Goal: Task Accomplishment & Management: Complete application form

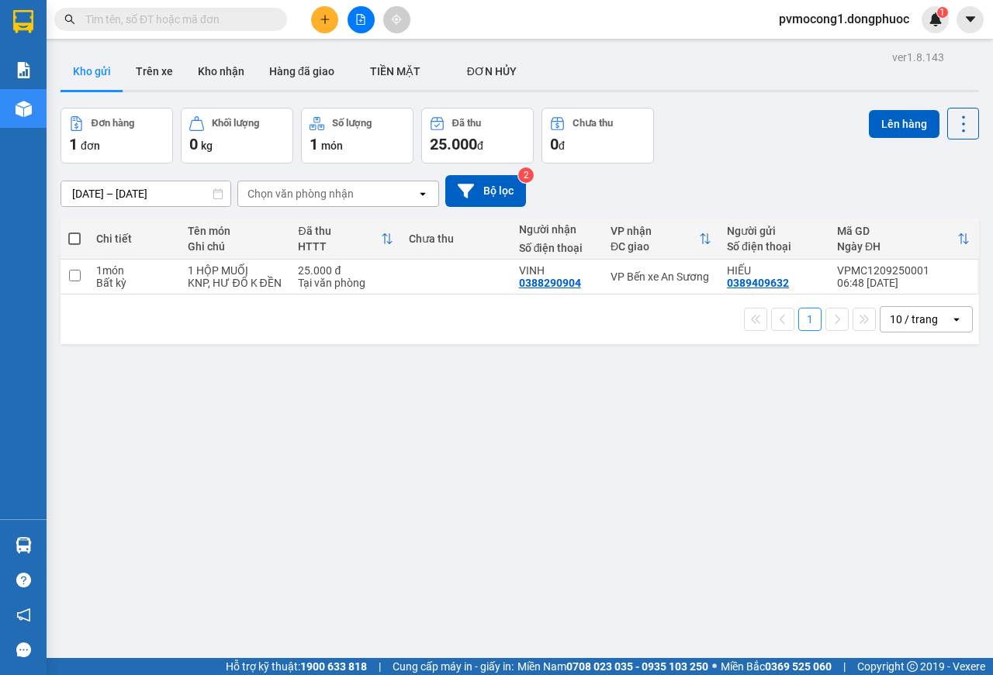
click at [71, 239] on span at bounding box center [74, 239] width 12 height 12
click at [74, 231] on input "checkbox" at bounding box center [74, 231] width 0 height 0
checkbox input "true"
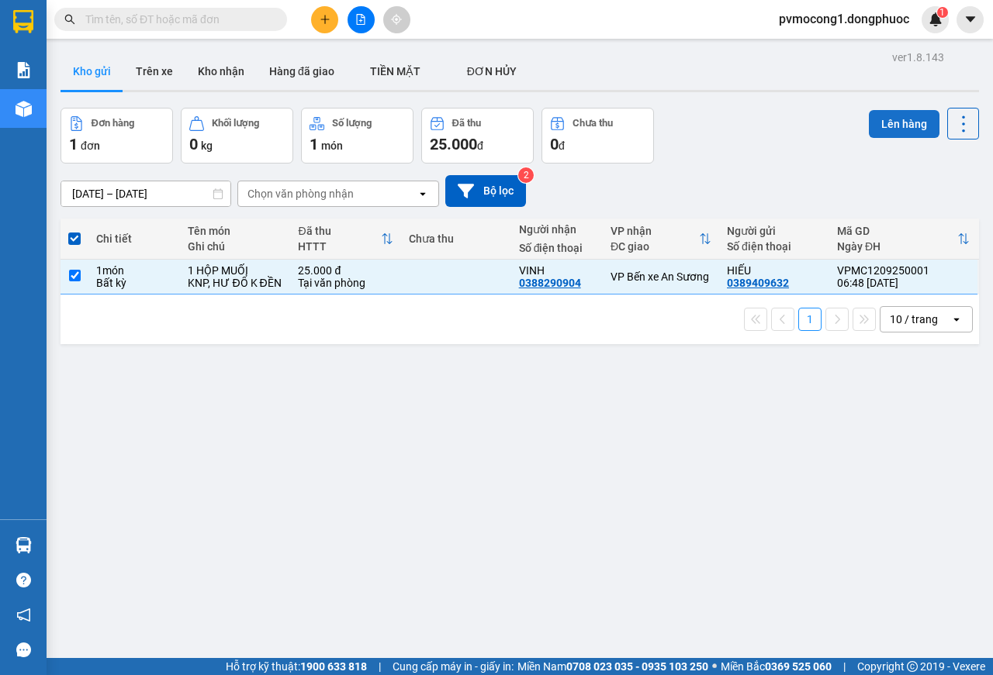
click at [885, 126] on button "Lên hàng" at bounding box center [904, 124] width 71 height 28
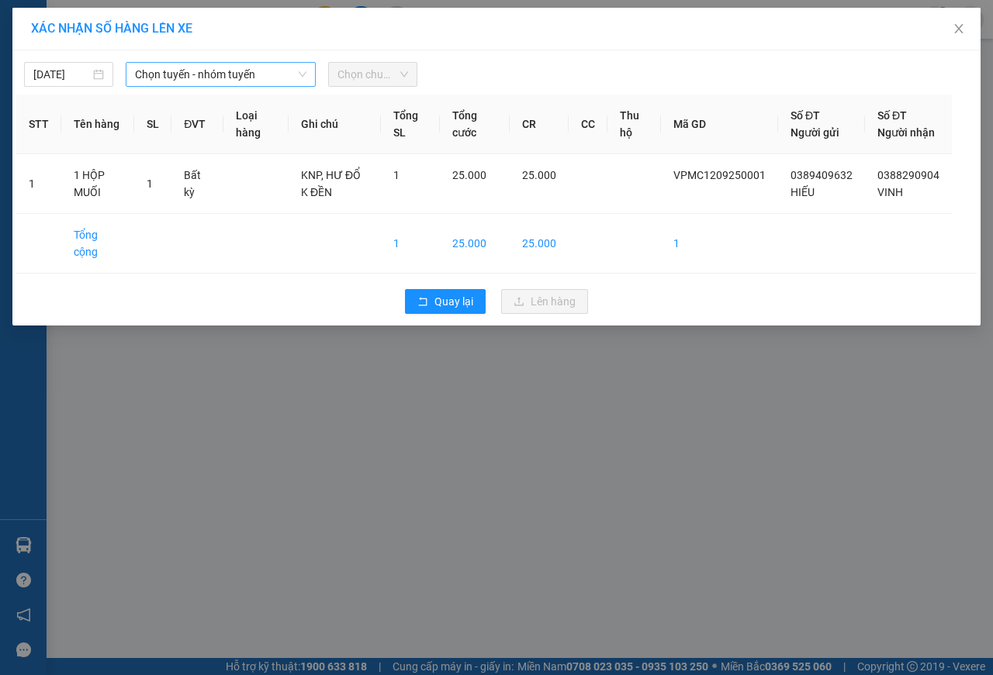
click at [217, 69] on span "Chọn tuyến - nhóm tuyến" at bounding box center [220, 74] width 171 height 23
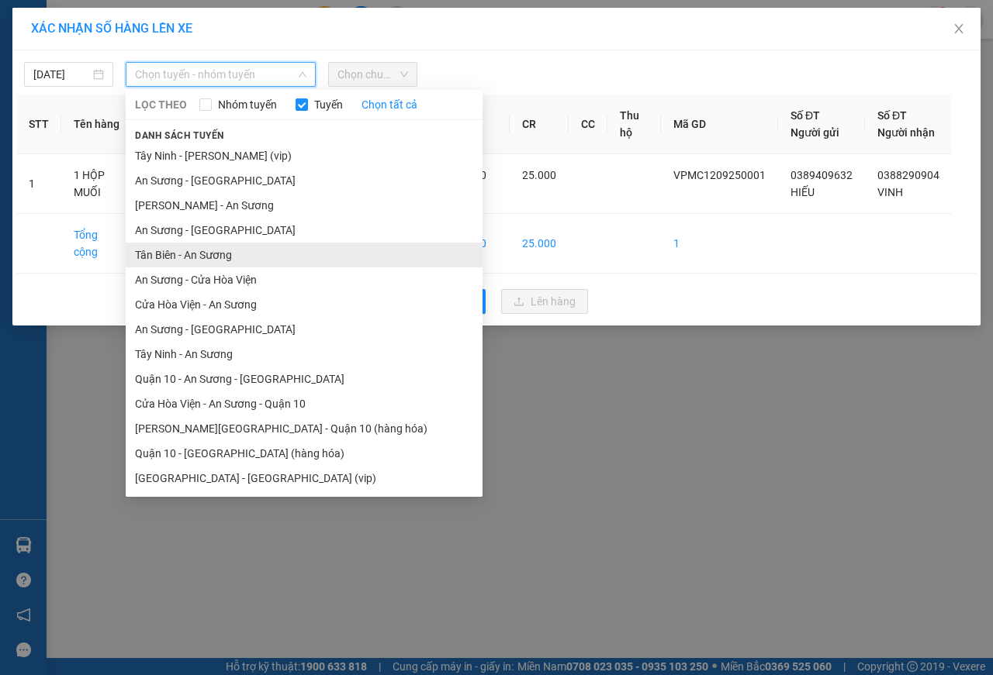
click at [185, 247] on li "Tân Biên - An Sương" at bounding box center [304, 255] width 357 height 25
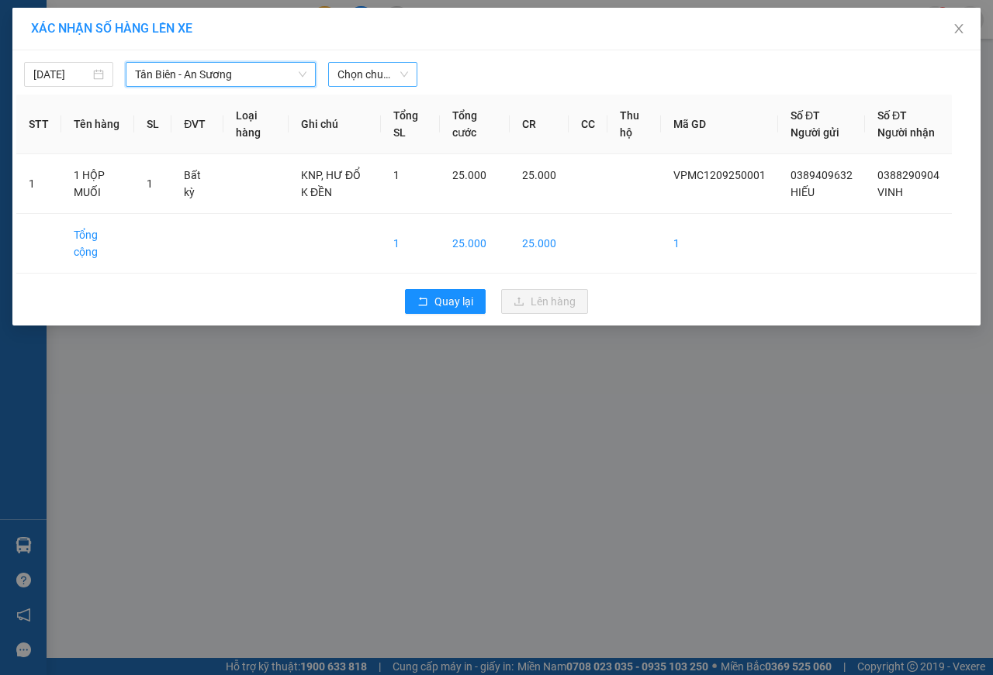
click at [359, 71] on span "Chọn chuyến" at bounding box center [372, 74] width 71 height 23
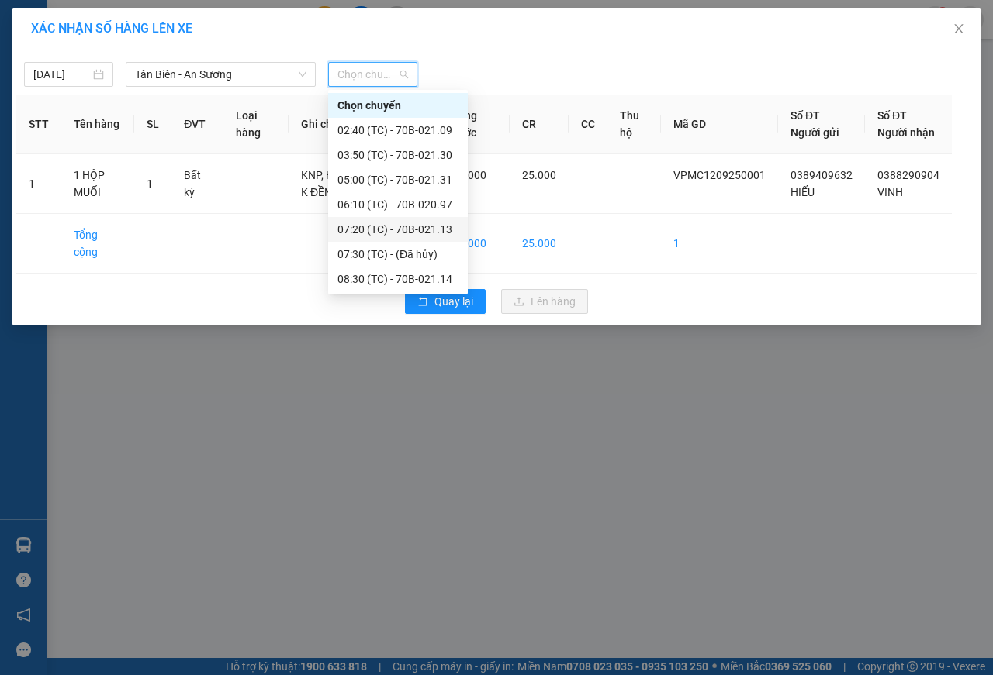
click at [391, 230] on div "07:20 (TC) - 70B-021.13" at bounding box center [397, 229] width 121 height 17
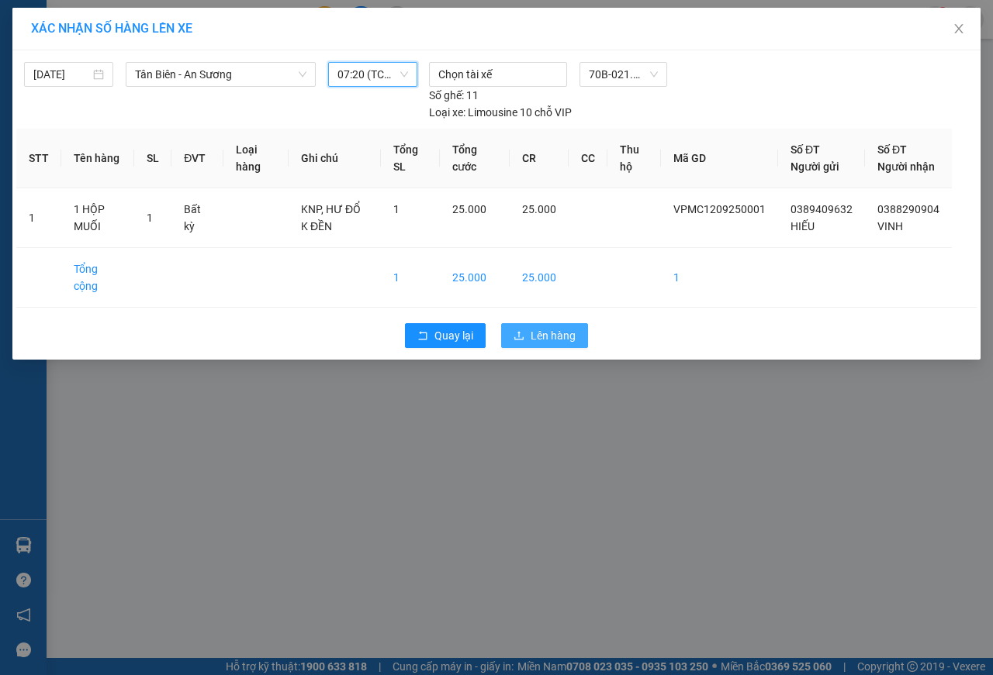
click at [538, 334] on span "Lên hàng" at bounding box center [552, 335] width 45 height 17
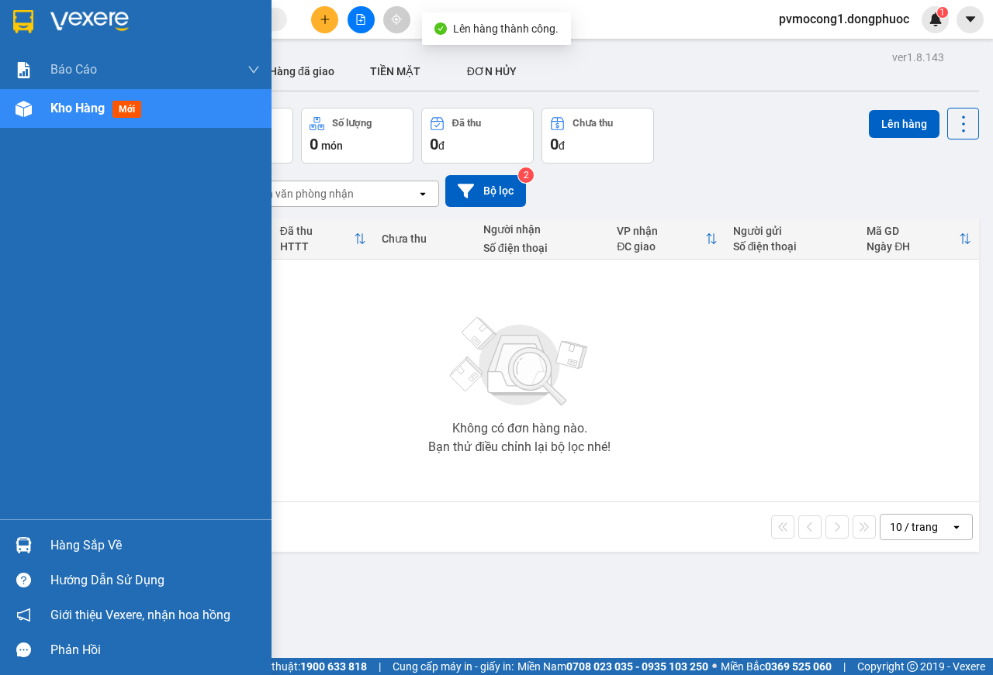
click at [65, 537] on div "Hàng sắp về" at bounding box center [154, 545] width 209 height 23
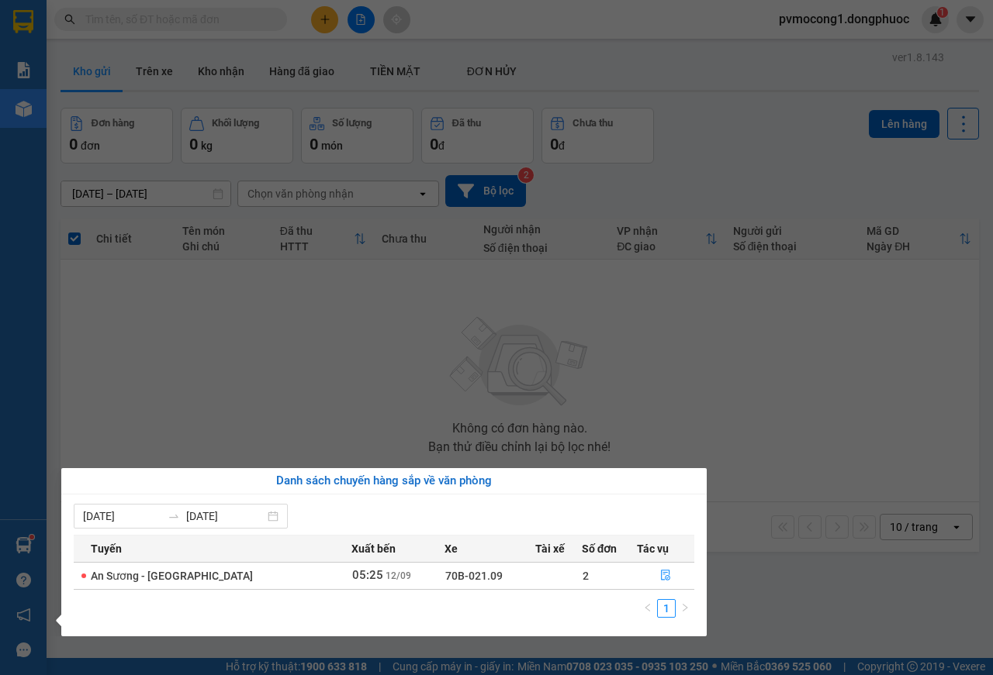
click at [182, 373] on section "Kết quả tìm kiếm ( 0 ) Bộ lọc No Data pvmocong1.dongphuoc 1 Báo cáo Mẫu 1: Báo …" at bounding box center [496, 337] width 993 height 675
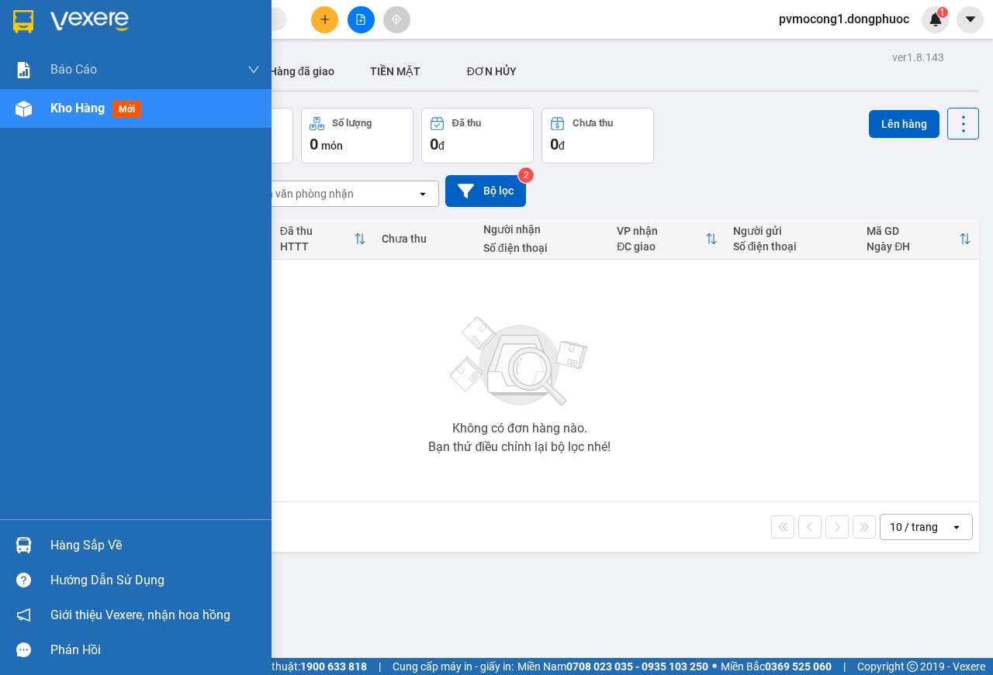
click at [67, 543] on div "Hàng sắp về" at bounding box center [154, 545] width 209 height 23
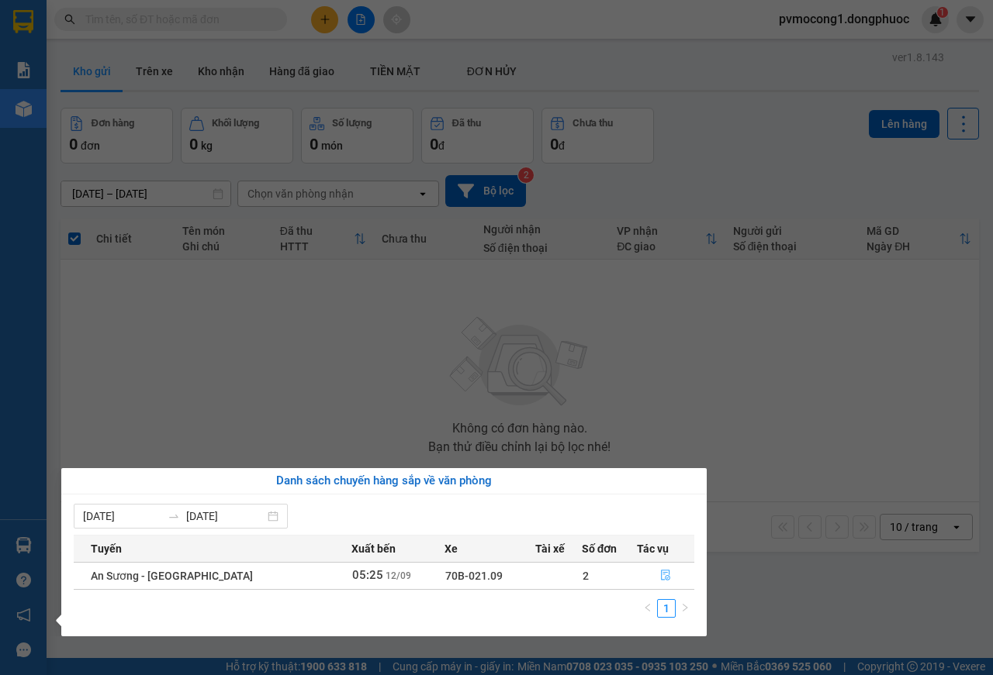
click at [661, 571] on icon "file-done" at bounding box center [665, 576] width 9 height 11
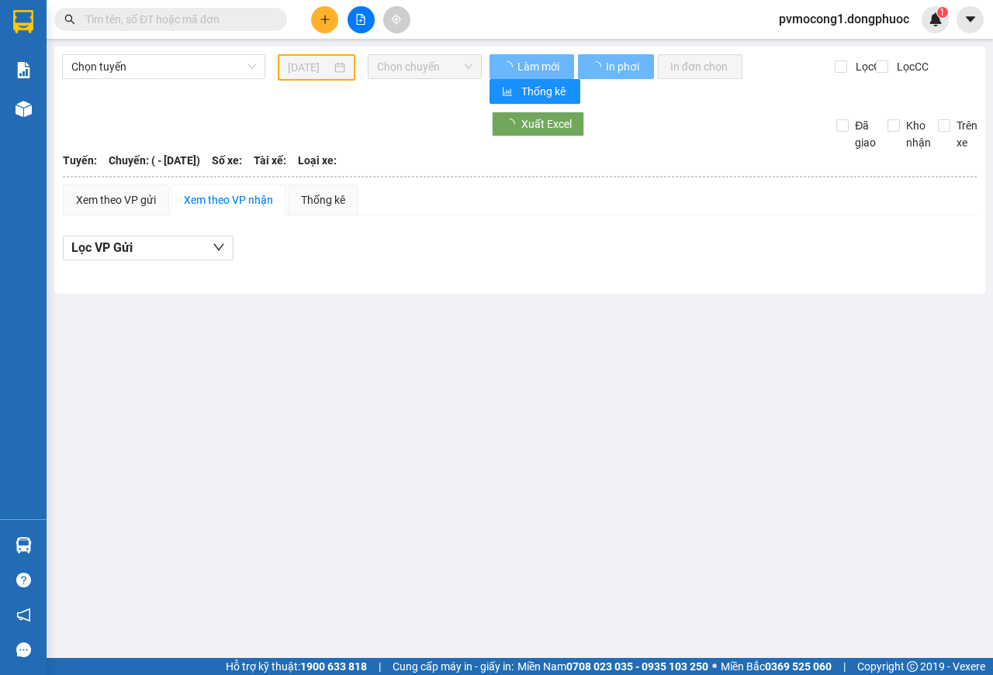
type input "[DATE]"
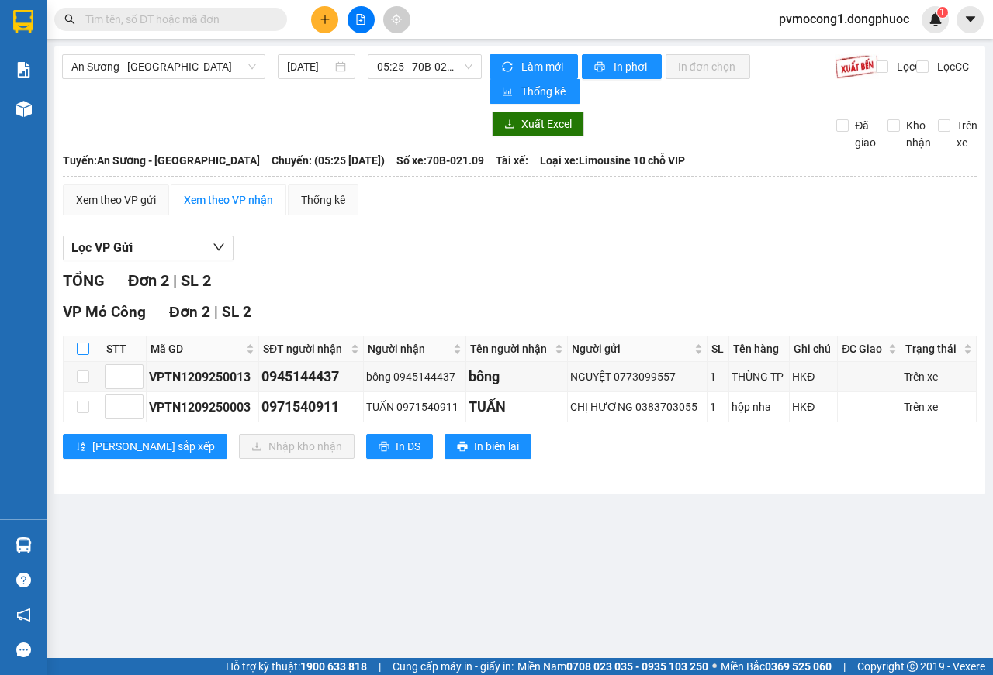
click at [77, 342] on label at bounding box center [83, 348] width 12 height 17
click at [77, 343] on input "checkbox" at bounding box center [83, 349] width 12 height 12
checkbox input "true"
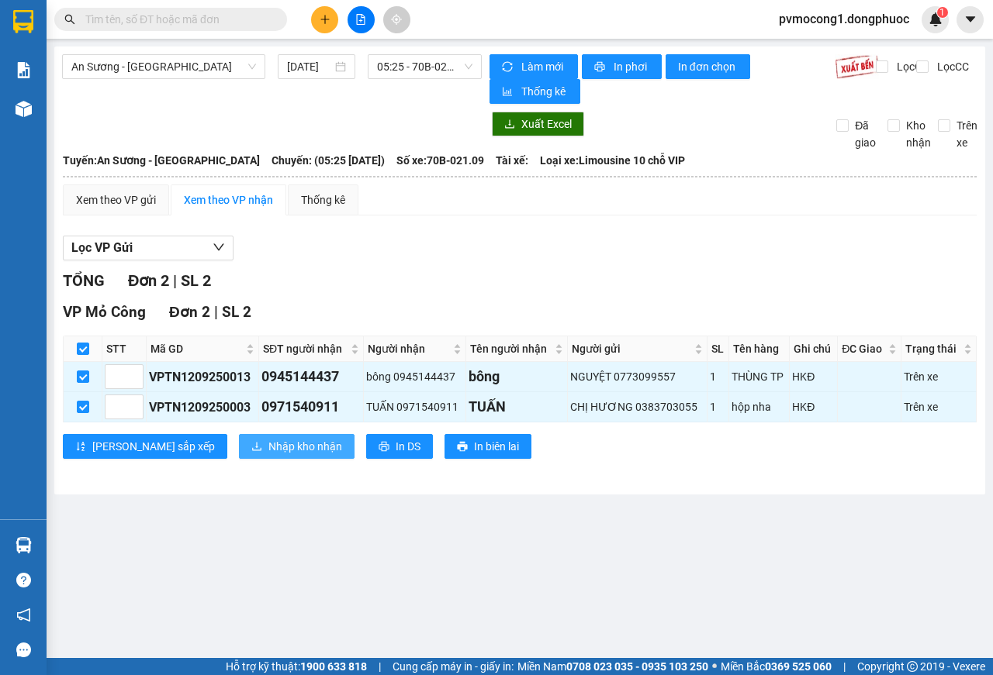
click at [268, 441] on span "Nhập kho nhận" at bounding box center [305, 446] width 74 height 17
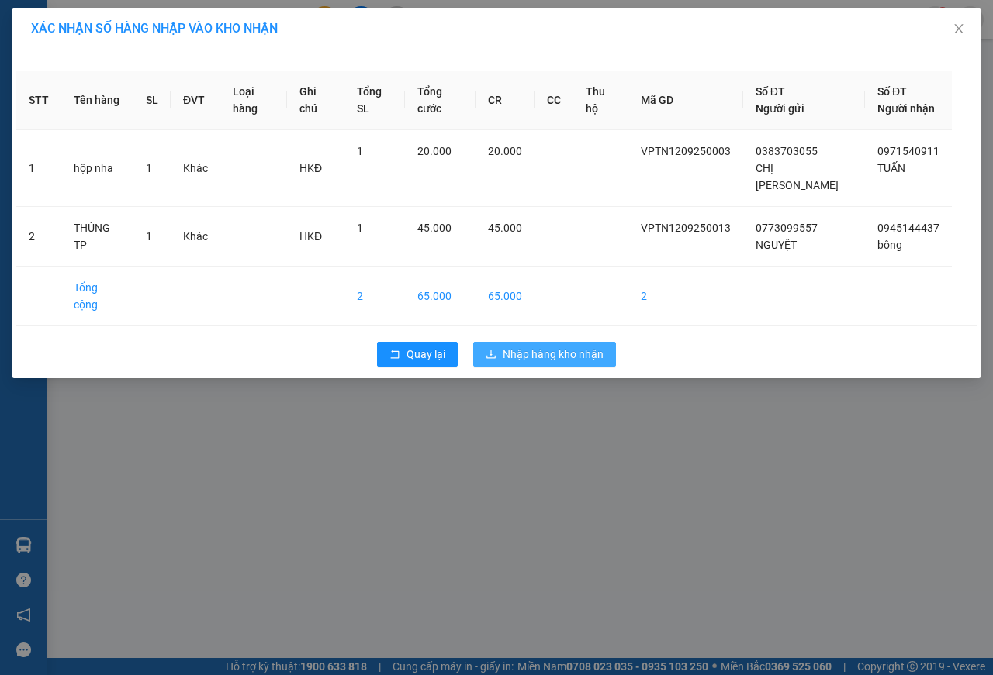
click at [554, 346] on span "Nhập hàng kho nhận" at bounding box center [553, 354] width 101 height 17
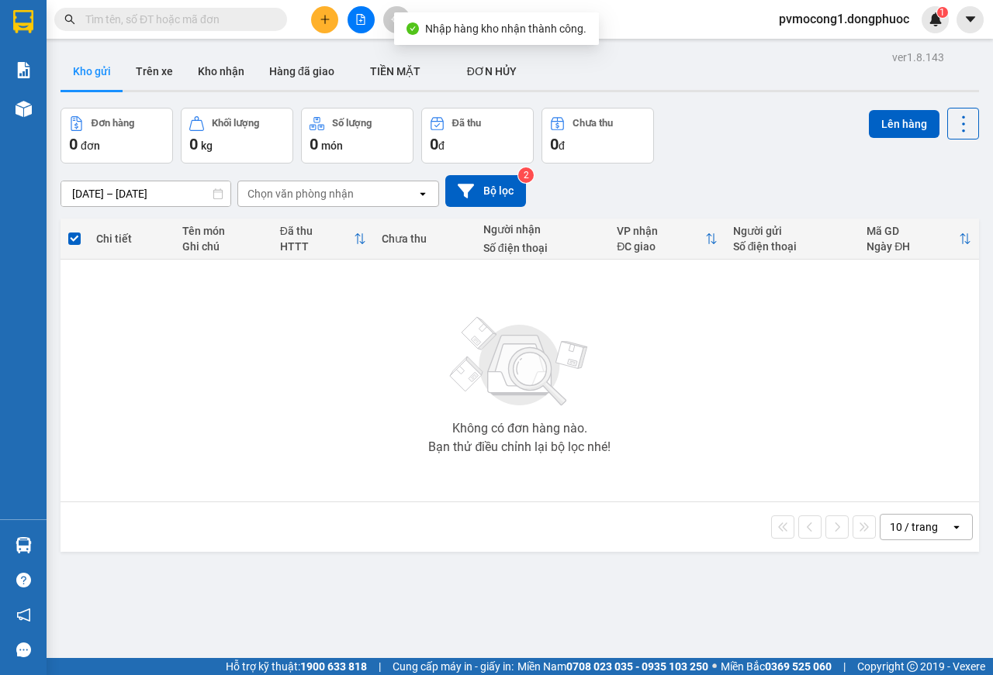
click at [76, 546] on div "10 / trang open" at bounding box center [519, 528] width 918 height 50
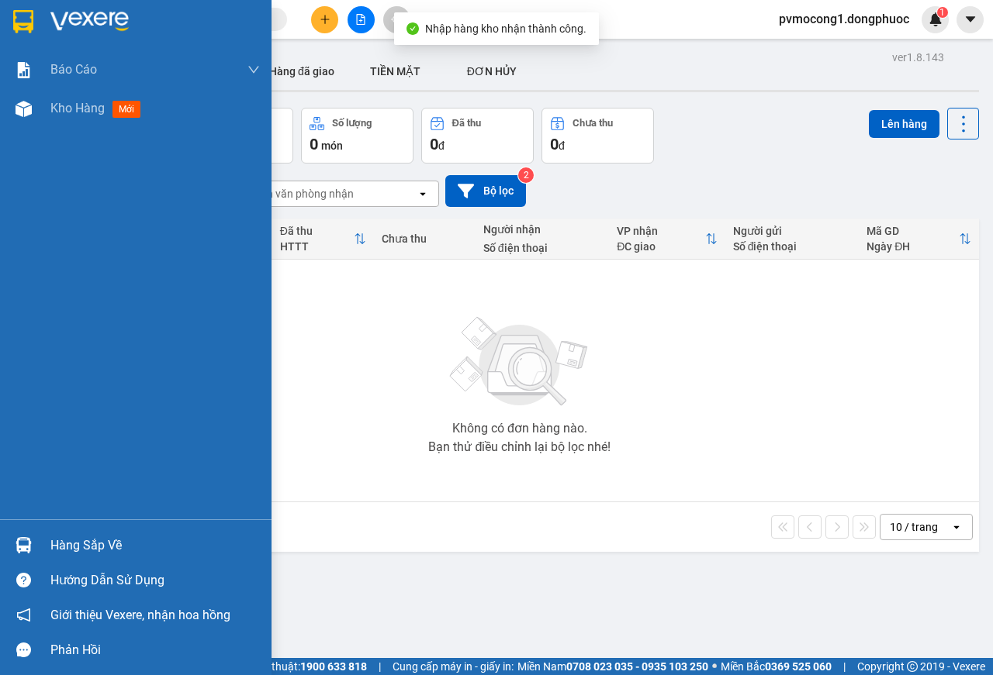
click at [16, 544] on img at bounding box center [24, 545] width 16 height 16
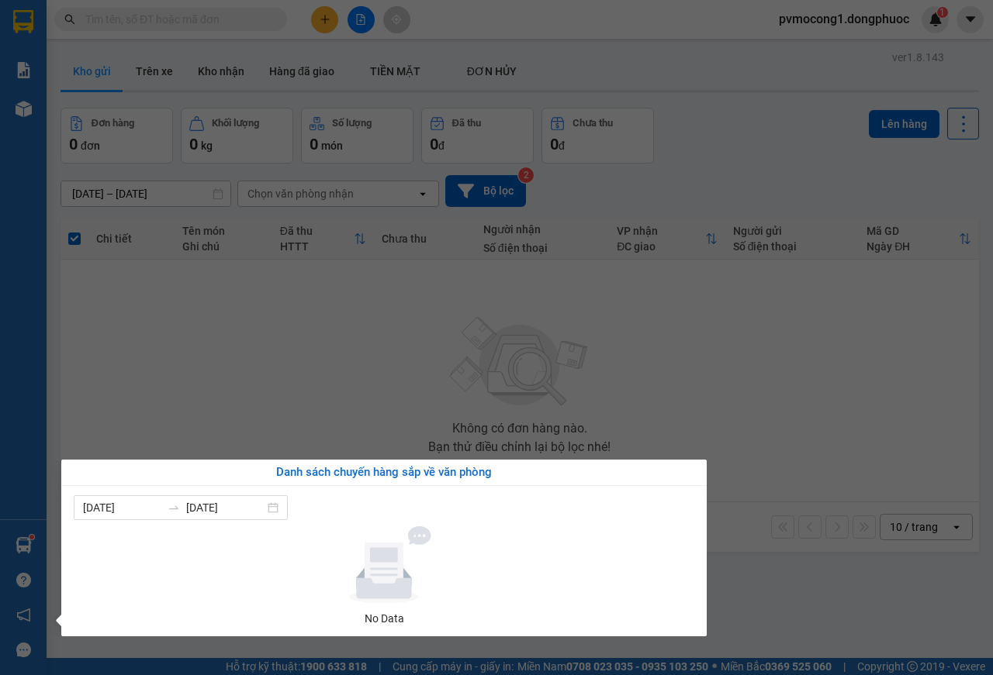
click at [402, 354] on section "Kết quả tìm kiếm ( 0 ) Bộ lọc No Data pvmocong1.dongphuoc 1 Báo cáo Mẫu 1: Báo …" at bounding box center [496, 337] width 993 height 675
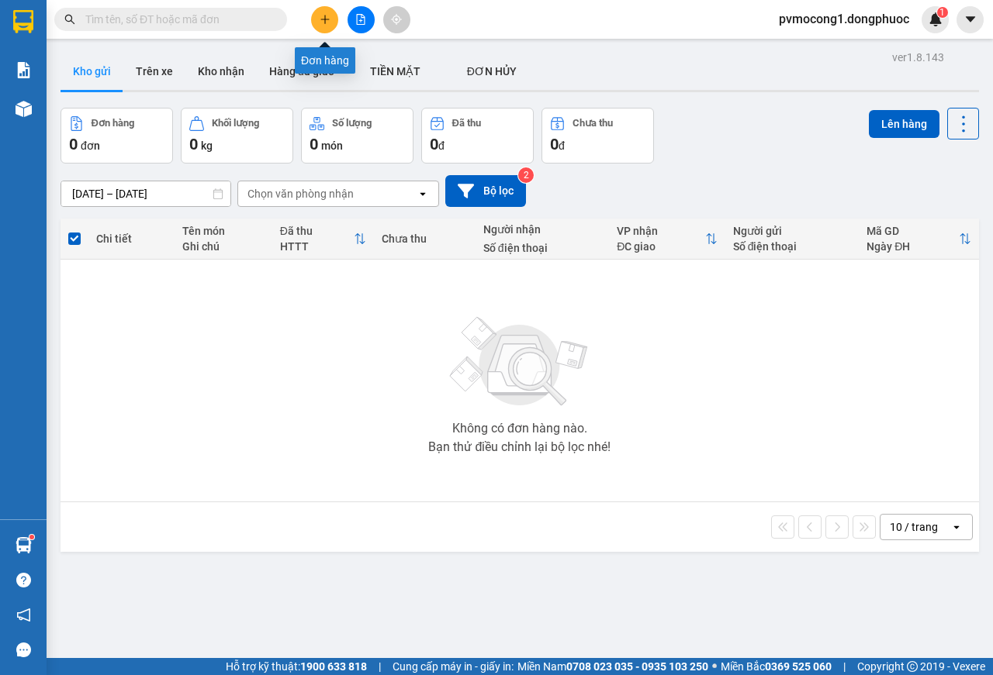
click at [326, 22] on icon "plus" at bounding box center [325, 19] width 11 height 11
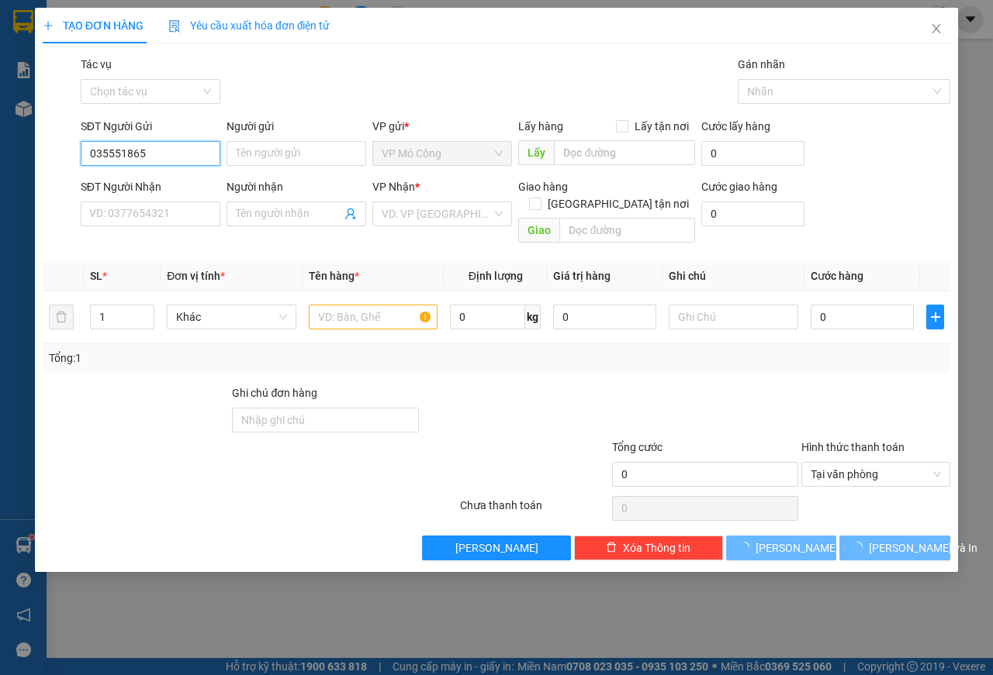
type input "0355518656"
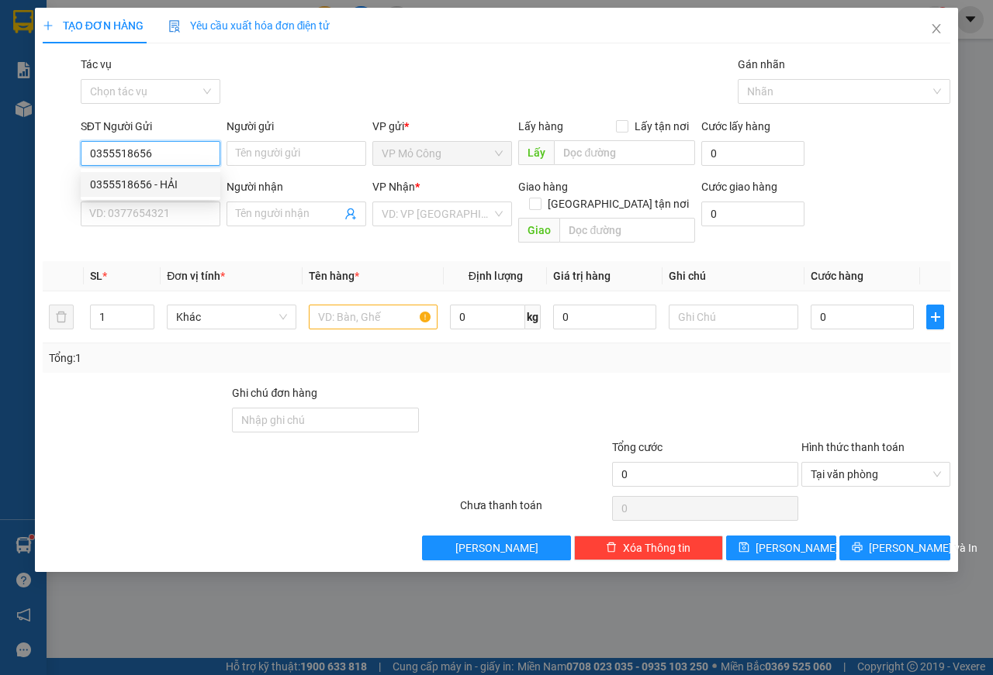
click at [153, 178] on div "0355518656 - HẢI" at bounding box center [150, 184] width 121 height 17
type input "HẢI"
type input "0862474119"
type input "THƠ"
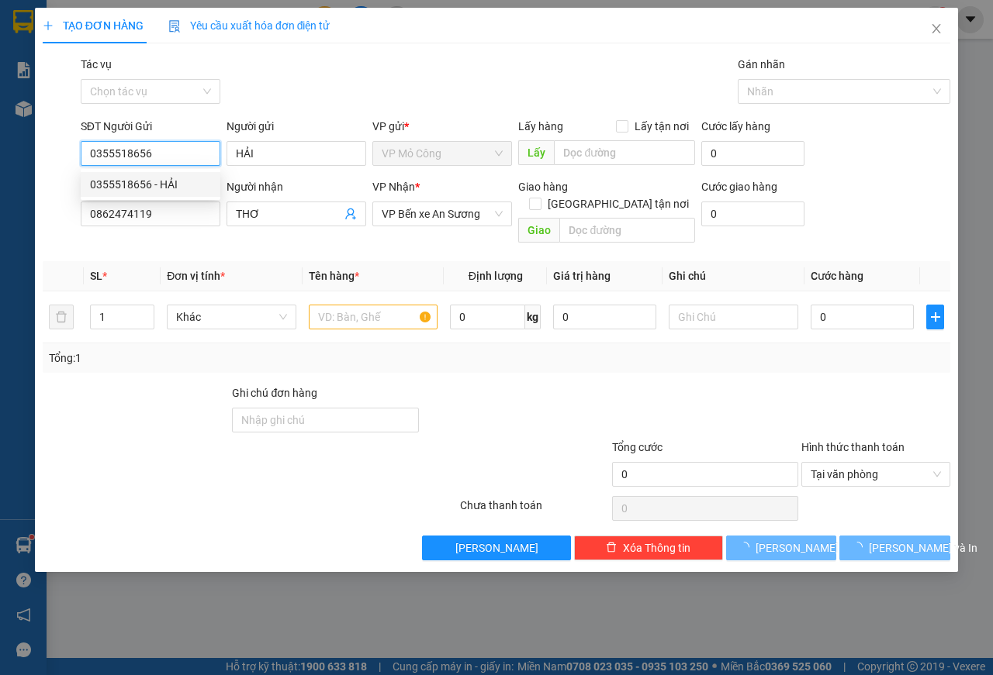
type input "30.000"
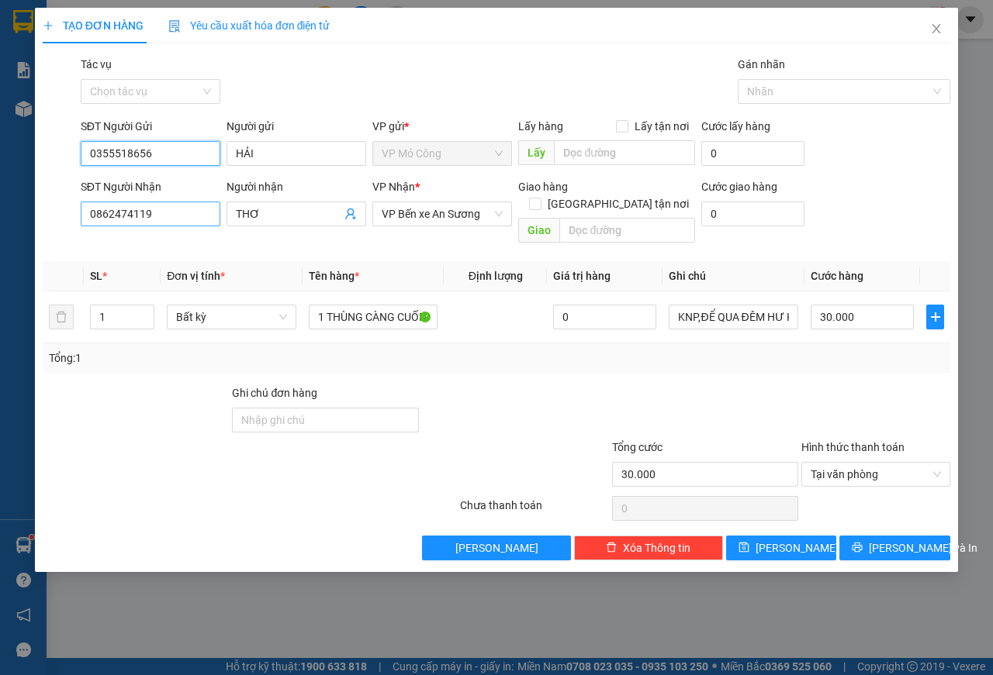
type input "0355518656"
drag, startPoint x: 170, startPoint y: 220, endPoint x: 86, endPoint y: 234, distance: 84.9
click at [86, 234] on body "Kết quả tìm kiếm ( 0 ) Bộ lọc No Data pvmocong1.dongphuoc 1 Báo cáo Mẫu 1: Báo …" at bounding box center [496, 337] width 993 height 675
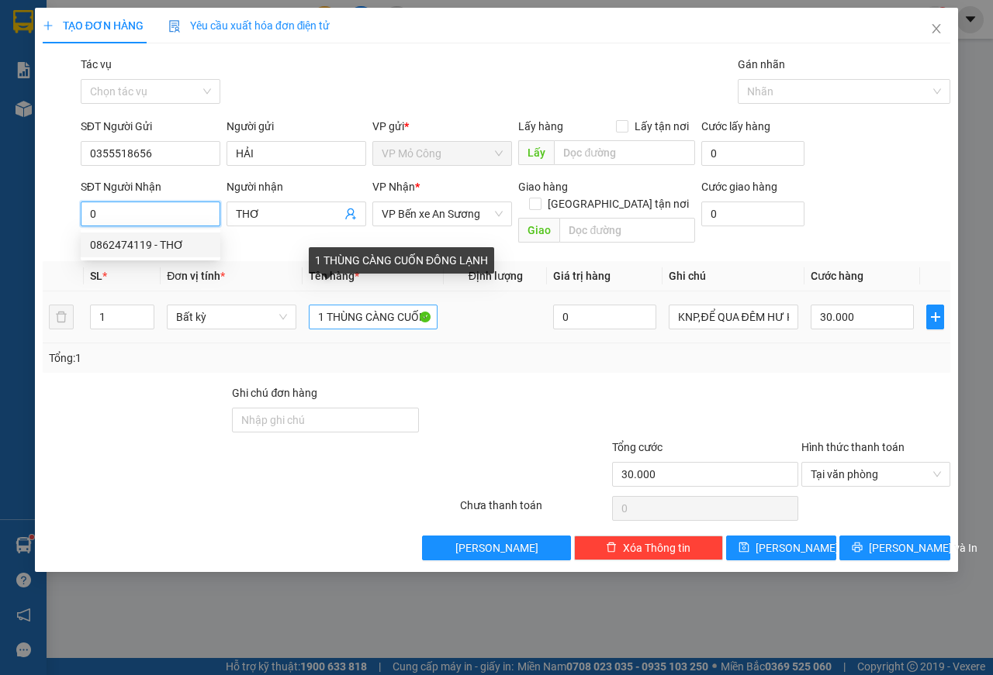
type input "0"
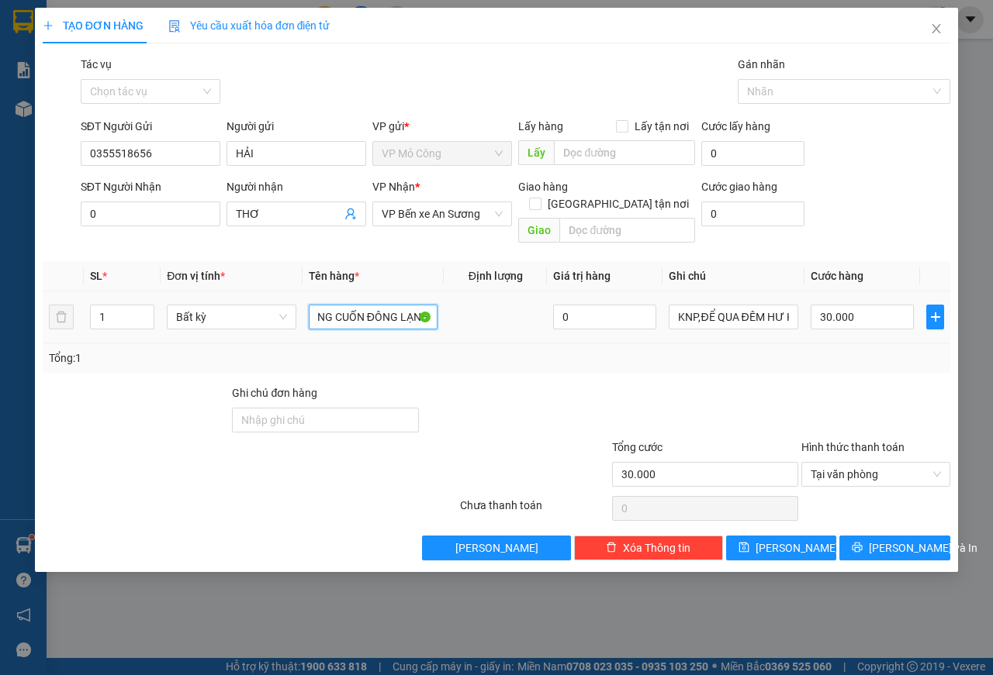
drag, startPoint x: 370, startPoint y: 301, endPoint x: 479, endPoint y: 320, distance: 110.9
click at [479, 320] on tr "1 Bất kỳ 1 THÙNG CÀNG CUỐN ĐÔNG LẠNH 0 KNP,ĐỂ QUA ĐÊM HƯ K ĐỀN 30.000" at bounding box center [496, 318] width 907 height 52
drag, startPoint x: 371, startPoint y: 302, endPoint x: 402, endPoint y: 299, distance: 32.0
click at [402, 305] on input "1 THÙNG TP ĐÔNG LẠNH" at bounding box center [374, 317] width 130 height 25
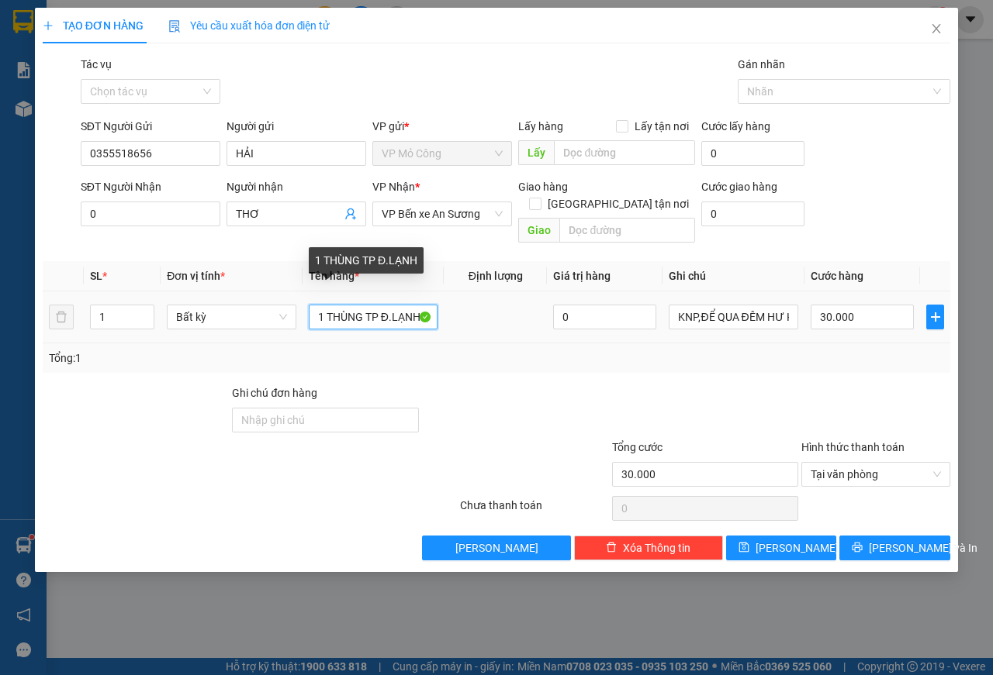
scroll to position [0, 0]
click at [330, 305] on input "1 THÙNG TP Đ.LẠNH" at bounding box center [374, 317] width 130 height 25
click at [326, 305] on input "1 THÙNG TP Đ.LẠNH" at bounding box center [374, 317] width 130 height 25
type input "1THÙNG TP Đ.LẠNH"
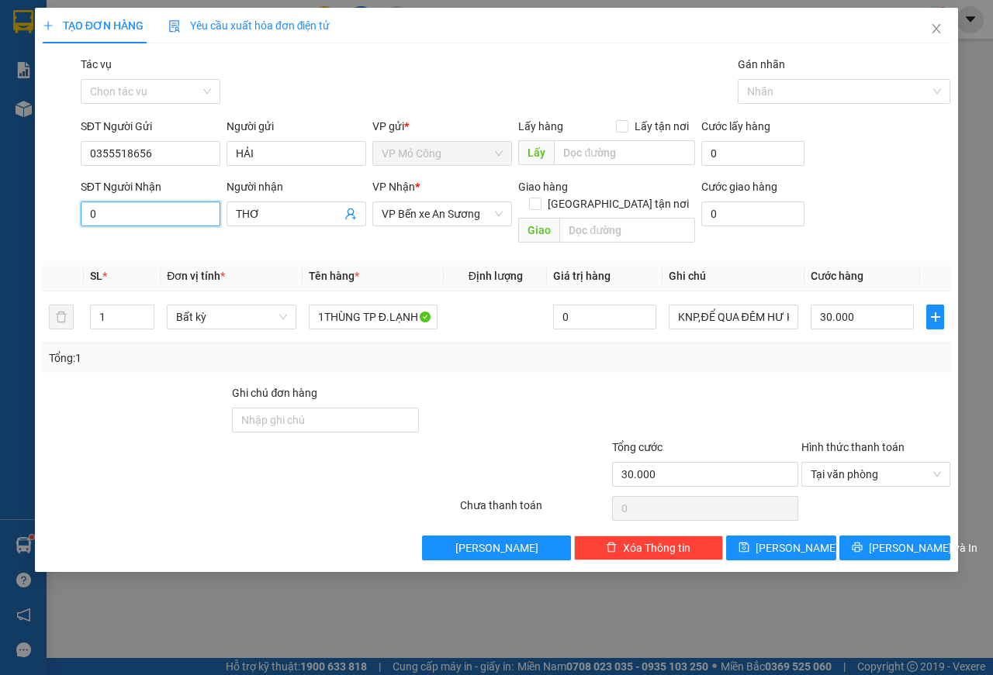
click at [133, 216] on input "0" at bounding box center [151, 214] width 140 height 25
click at [106, 212] on input "0974958209" at bounding box center [151, 214] width 140 height 25
click at [124, 215] on input "0974958209" at bounding box center [151, 214] width 140 height 25
type input "0974958209"
drag, startPoint x: 240, startPoint y: 212, endPoint x: 261, endPoint y: 212, distance: 20.9
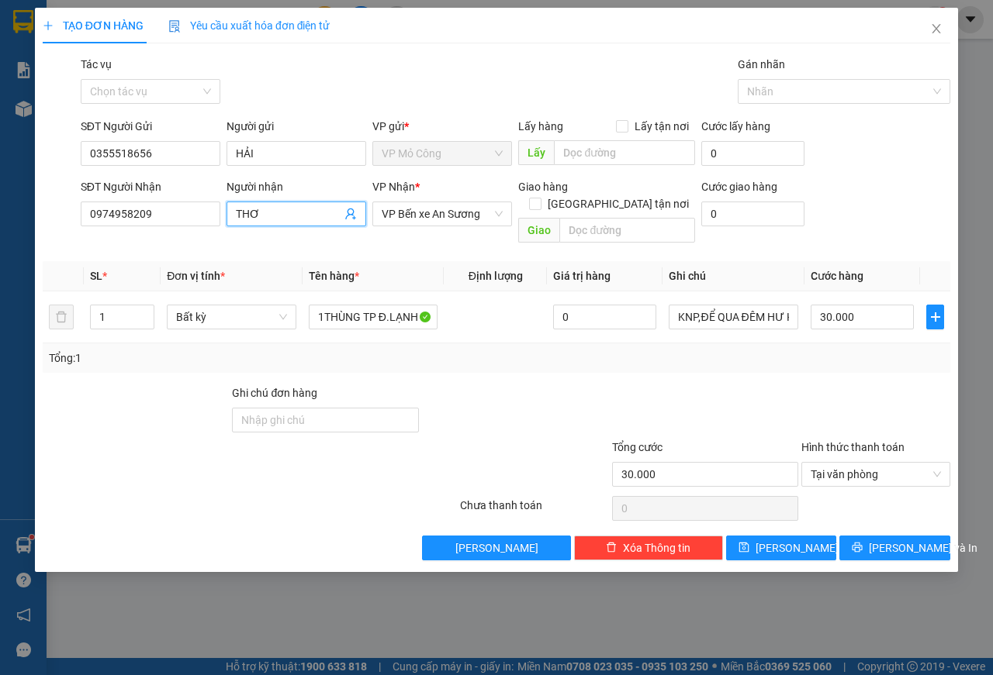
click at [261, 212] on input "THƠ" at bounding box center [288, 214] width 105 height 17
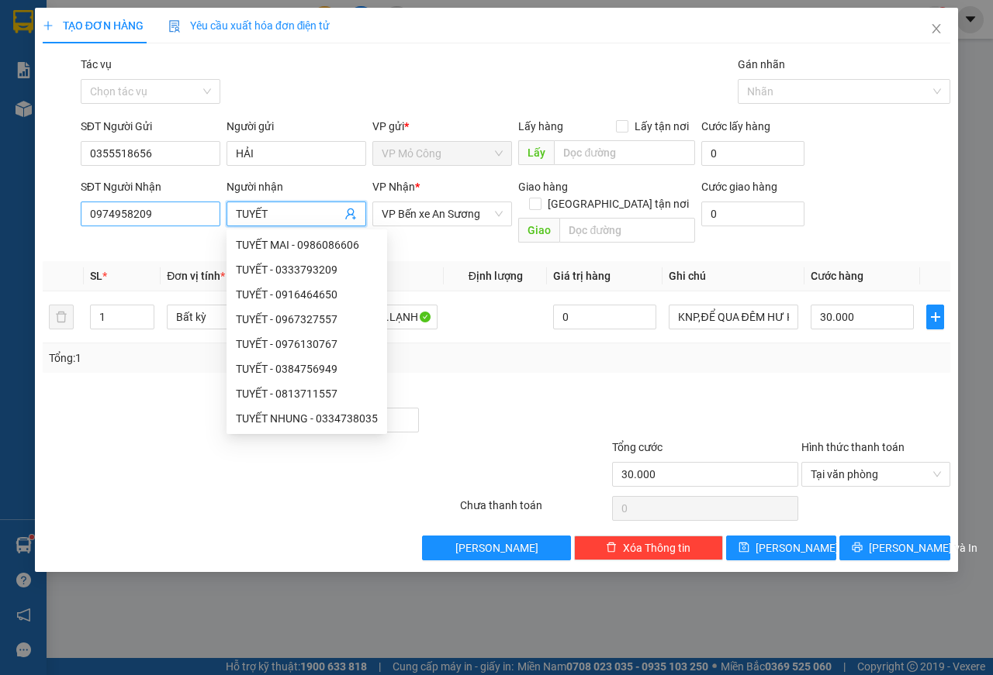
type input "TUYẾT"
click at [112, 217] on input "0974958209" at bounding box center [151, 214] width 140 height 25
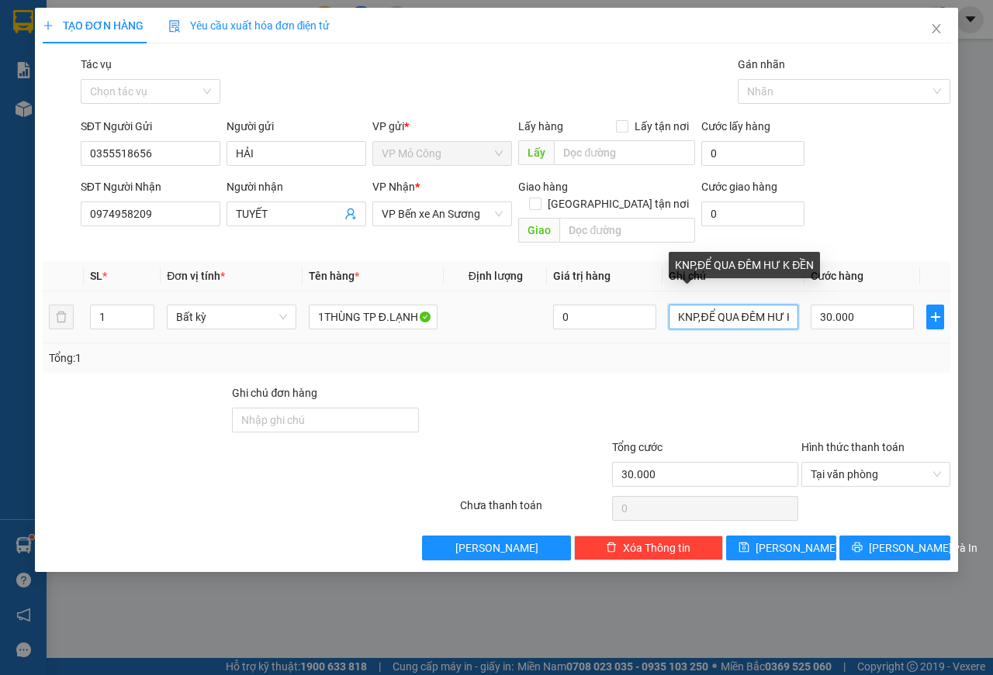
drag, startPoint x: 703, startPoint y: 302, endPoint x: 767, endPoint y: 304, distance: 64.4
click at [767, 305] on input "KNP,ĐỂ QUA ĐÊM HƯ K ĐỀN" at bounding box center [733, 317] width 130 height 25
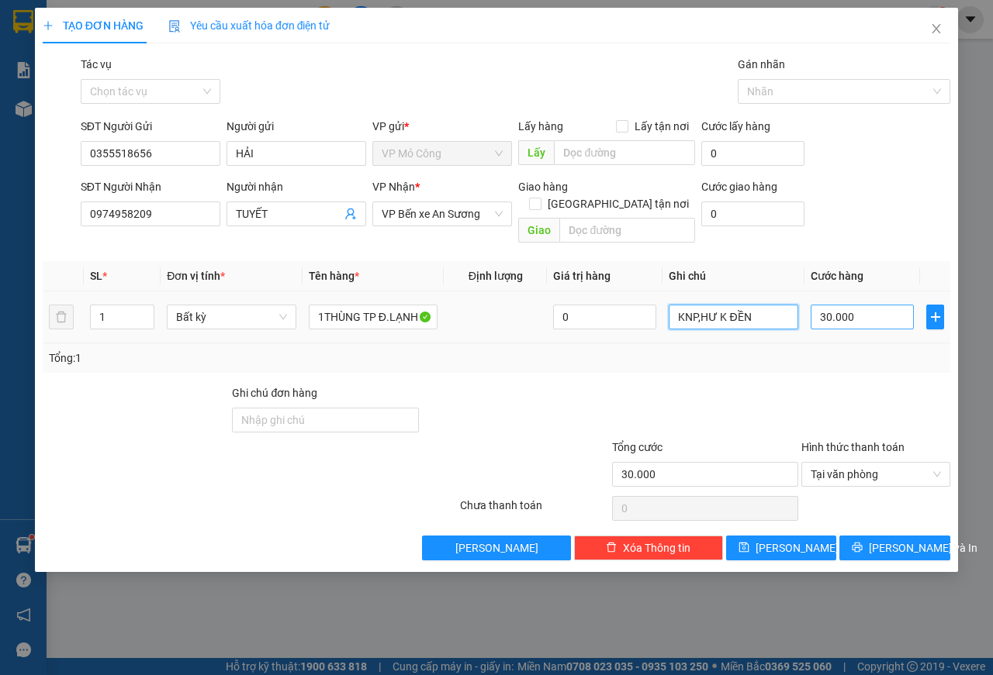
type input "KNP,HƯ K ĐỀN"
click at [873, 305] on input "30.000" at bounding box center [861, 317] width 103 height 25
type input "2"
type input "25"
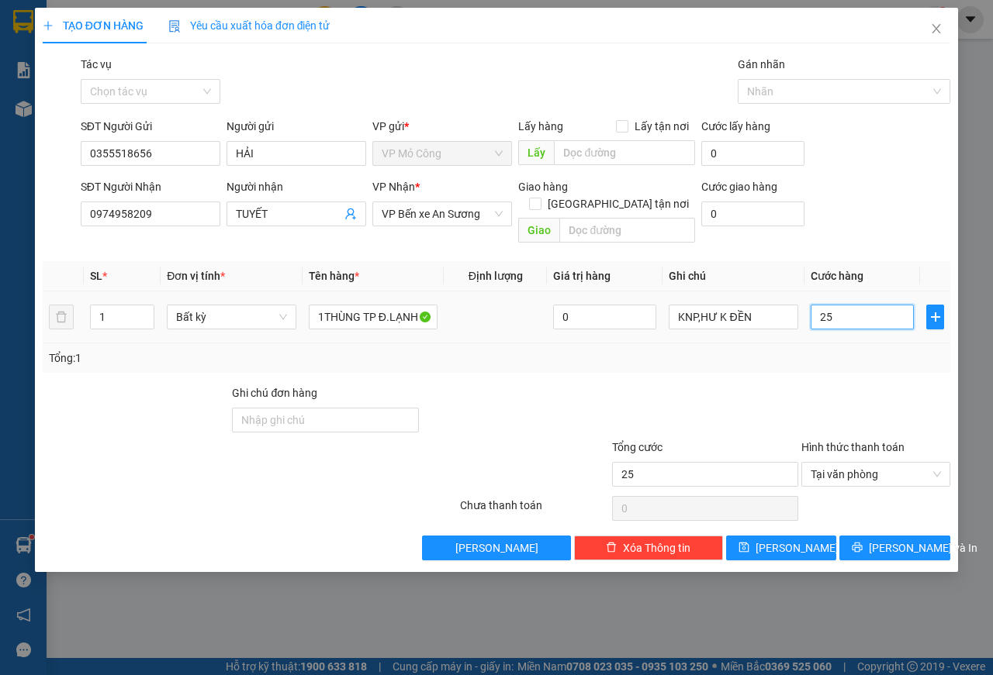
type input "250"
type input "2.500"
type input "25.000"
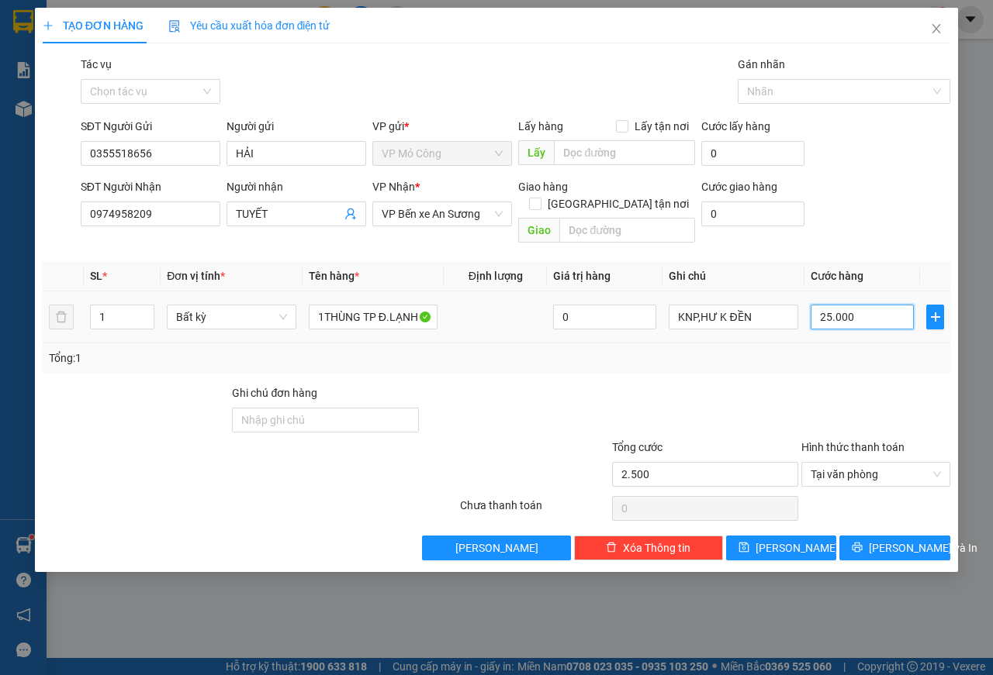
type input "25.000"
click at [880, 536] on button "[PERSON_NAME] và In" at bounding box center [894, 548] width 111 height 25
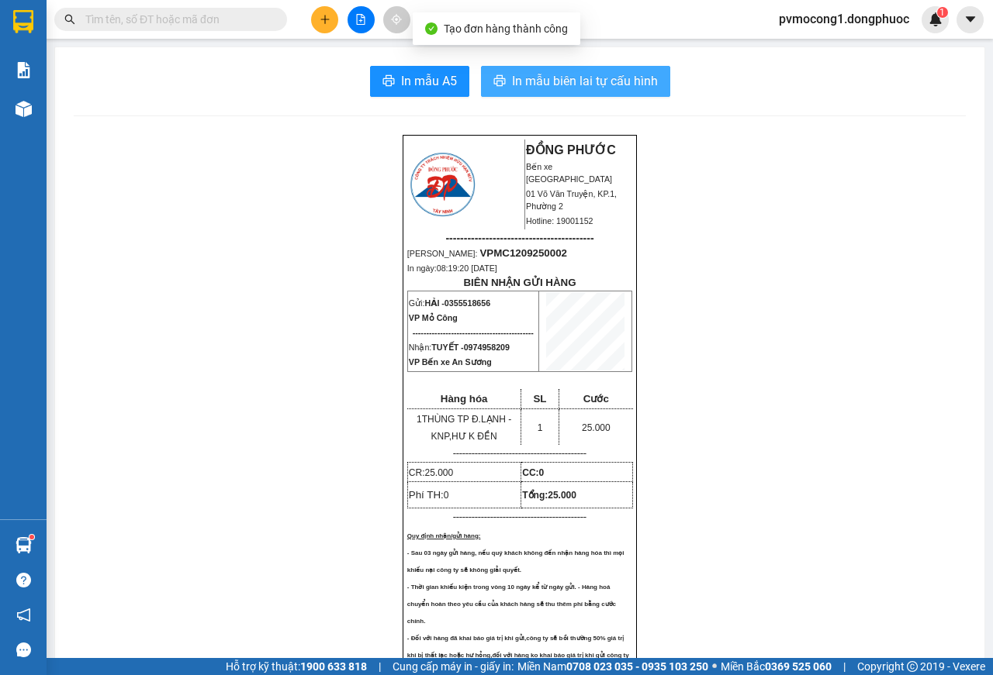
click at [588, 85] on span "In mẫu biên lai tự cấu hình" at bounding box center [585, 80] width 146 height 19
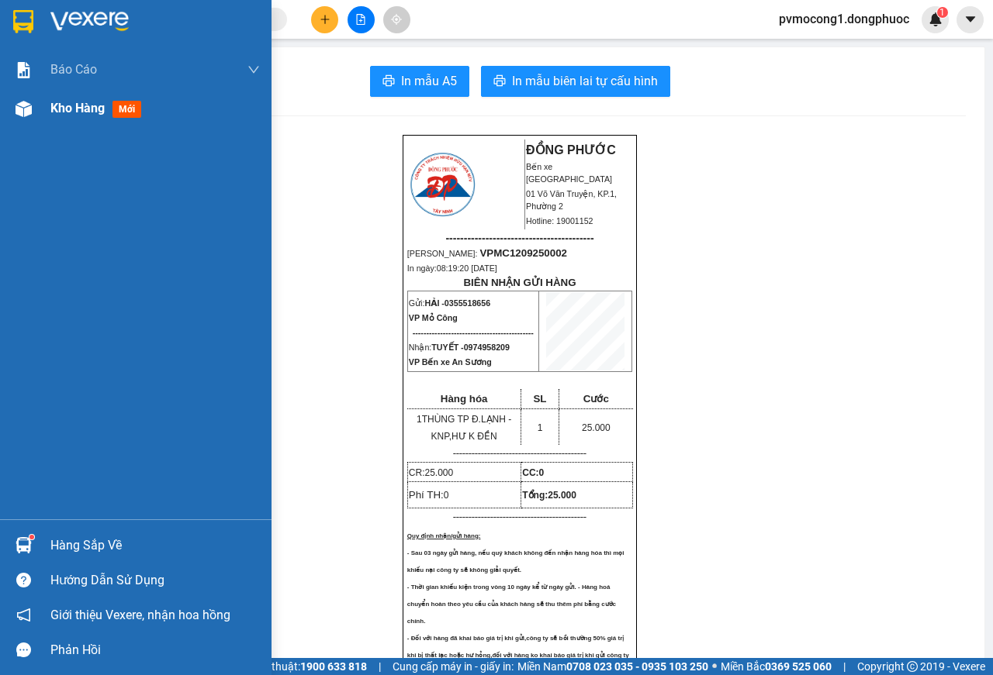
click at [26, 107] on img at bounding box center [24, 109] width 16 height 16
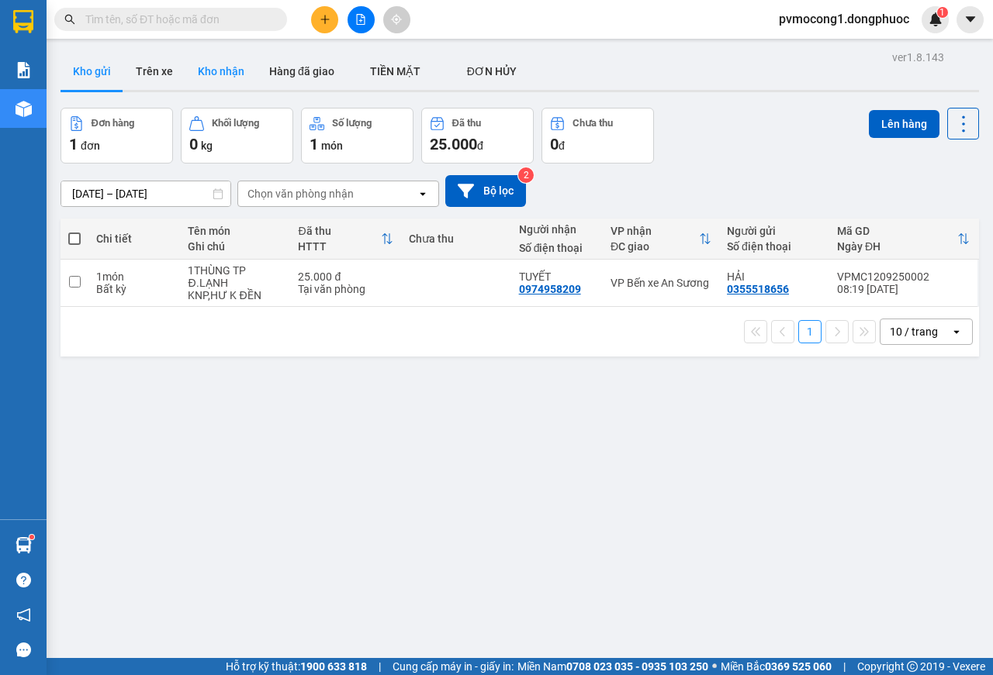
click at [216, 68] on button "Kho nhận" at bounding box center [220, 71] width 71 height 37
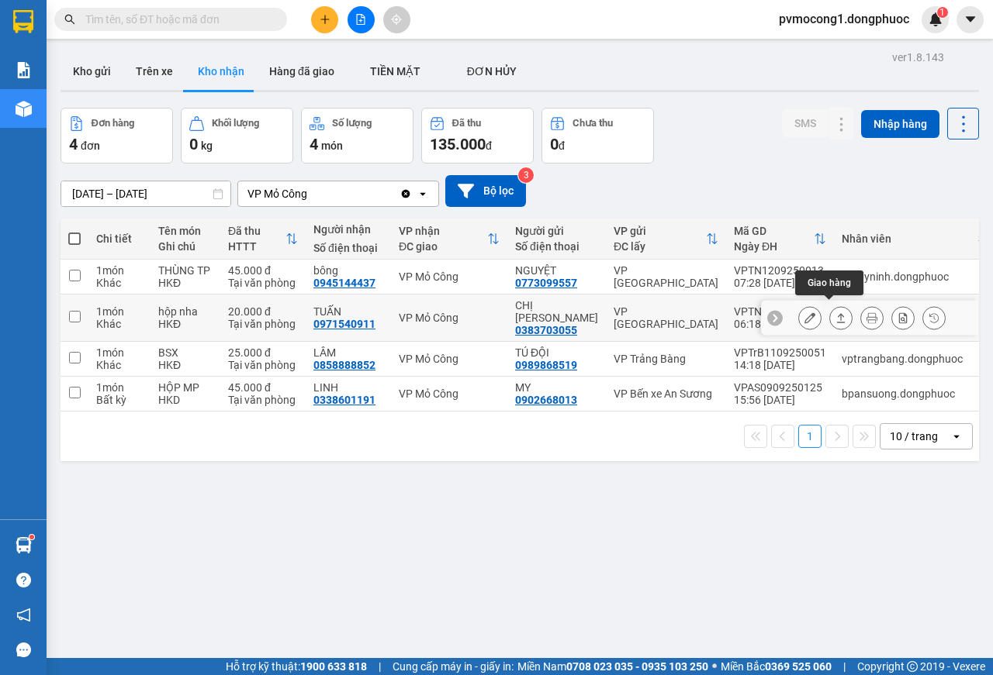
click at [837, 313] on icon at bounding box center [841, 317] width 9 height 9
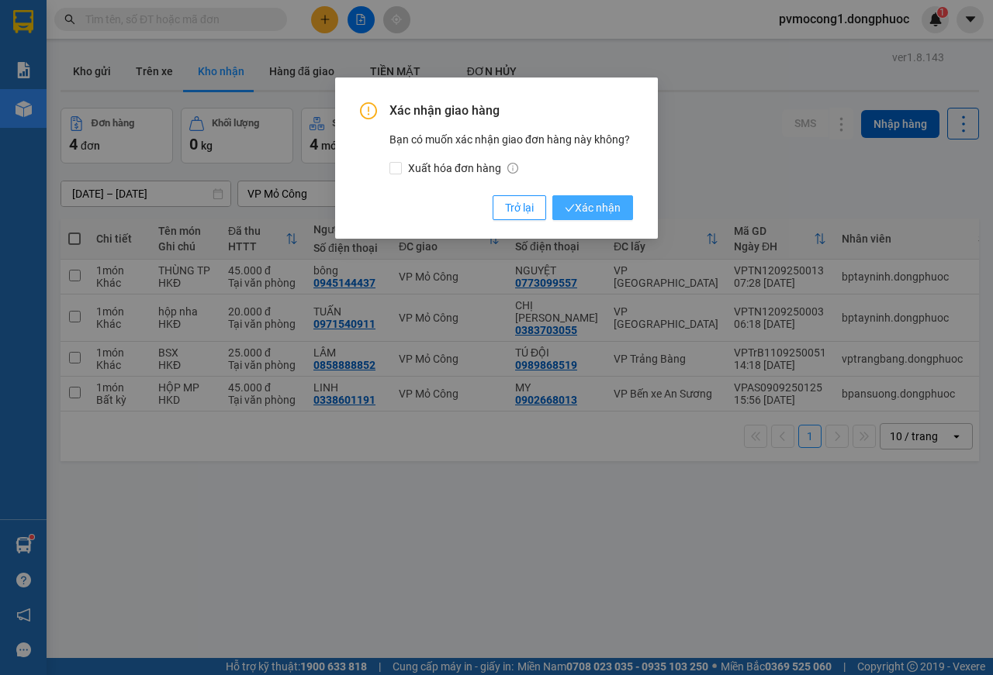
click at [594, 209] on span "Xác nhận" at bounding box center [593, 207] width 56 height 17
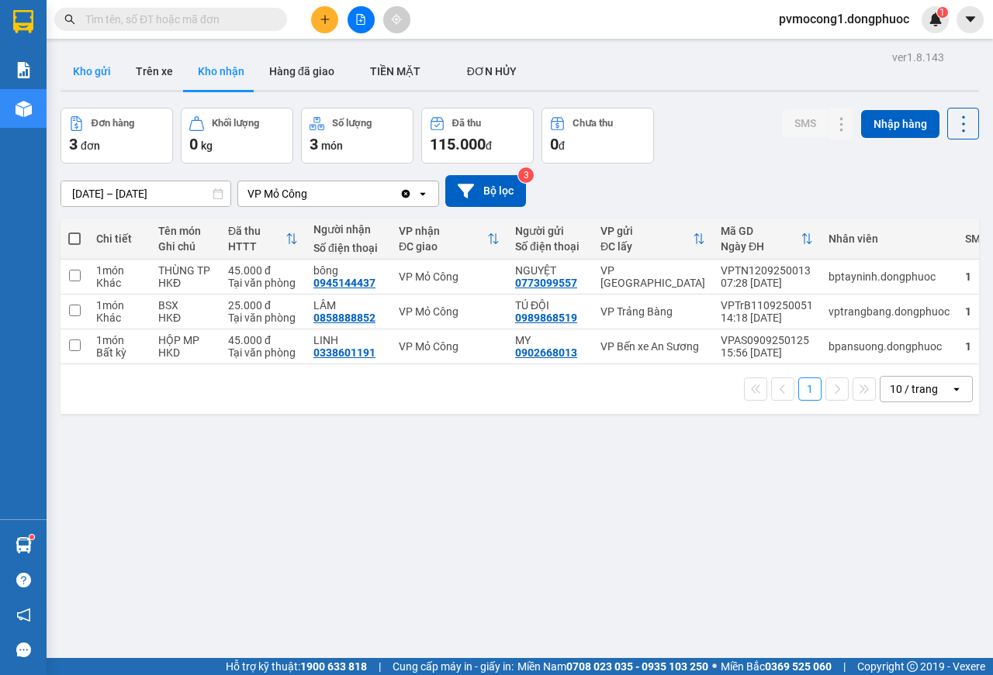
click at [98, 74] on button "Kho gửi" at bounding box center [91, 71] width 63 height 37
